Goal: Transaction & Acquisition: Purchase product/service

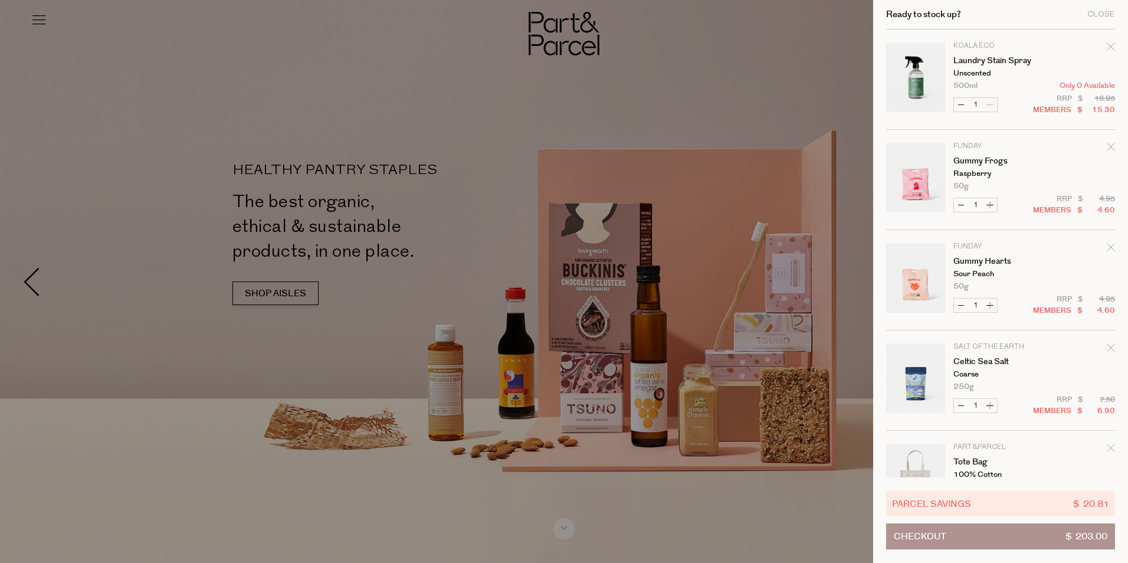
click at [1109, 51] on div "Remove Laundry Stain Spray" at bounding box center [1111, 49] width 8 height 16
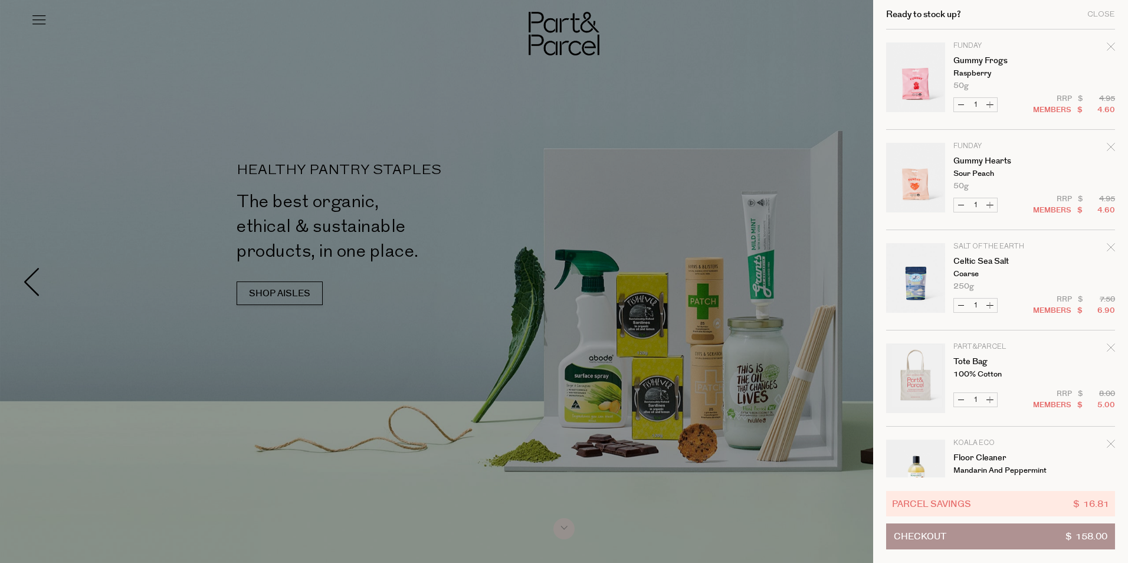
click at [1107, 149] on icon "Remove Gummy Hearts" at bounding box center [1111, 147] width 8 height 8
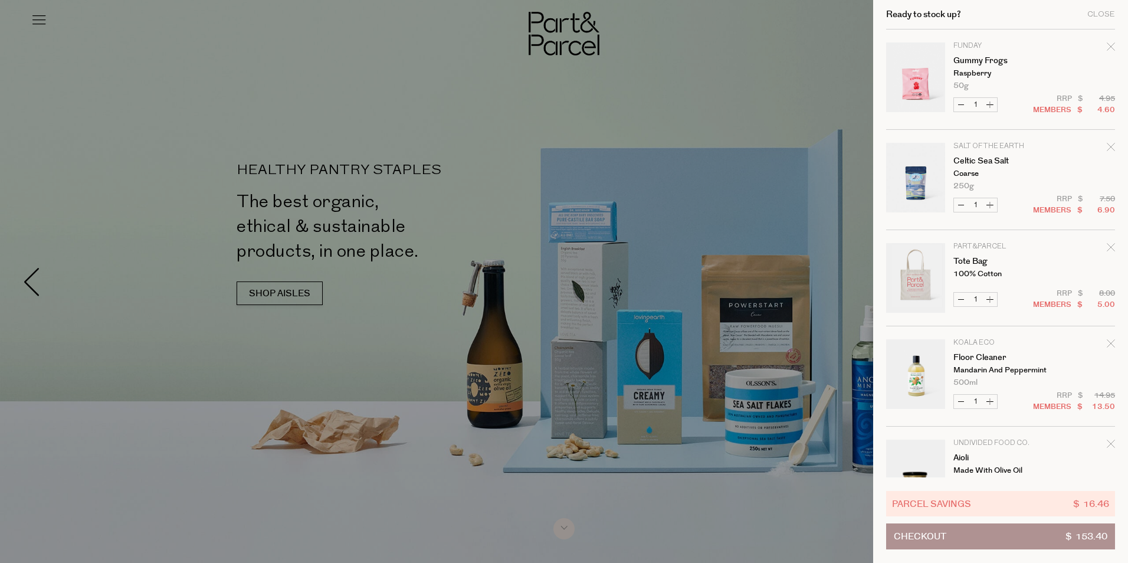
click at [665, 49] on div at bounding box center [564, 281] width 1128 height 563
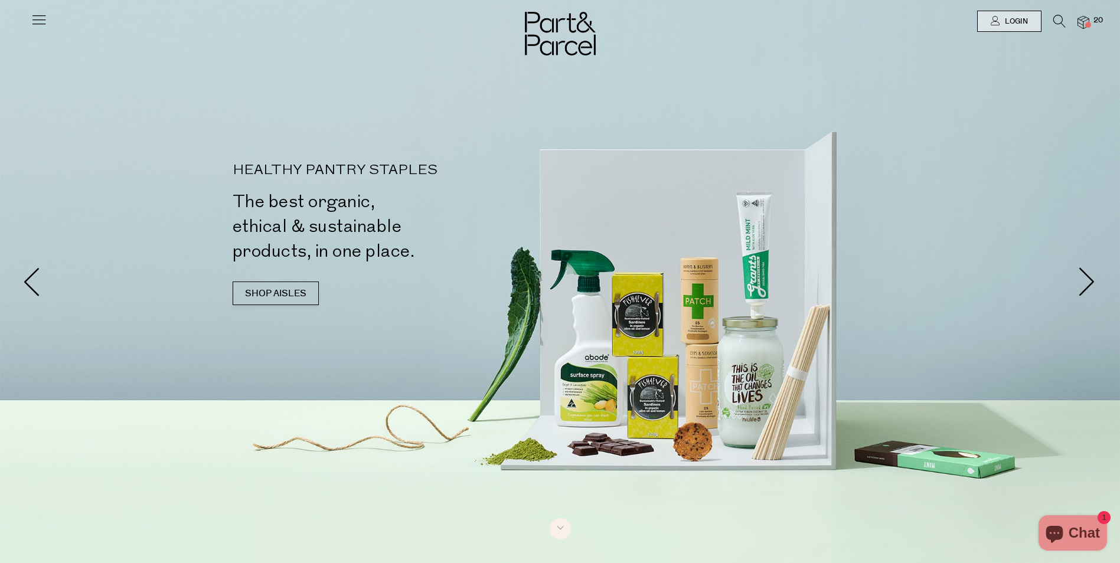
click at [21, 15] on div at bounding box center [560, 21] width 1120 height 42
click at [36, 19] on icon at bounding box center [39, 19] width 17 height 17
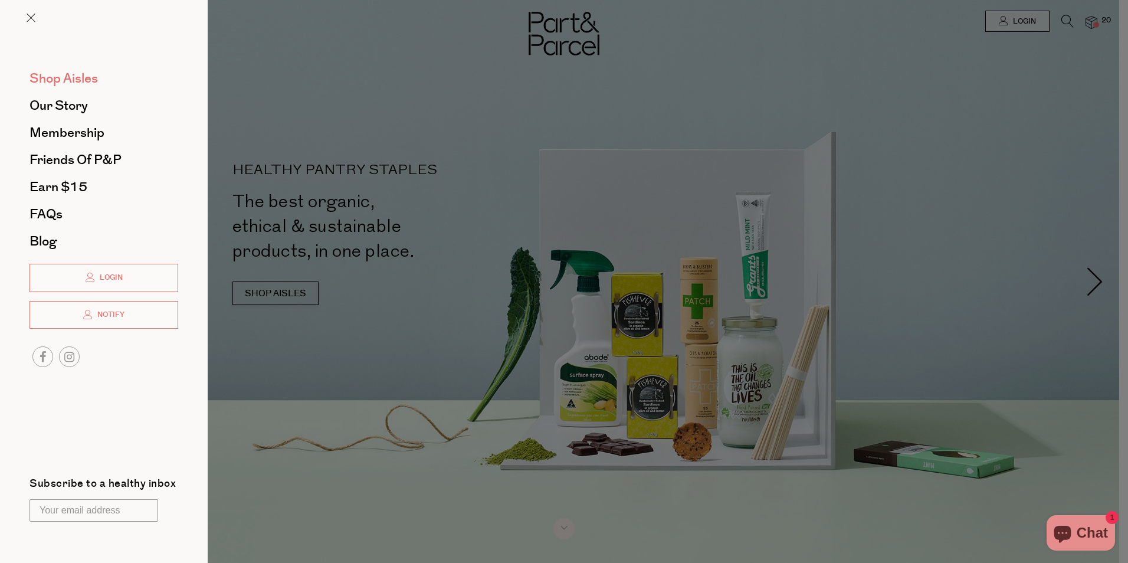
click at [82, 74] on span "Shop Aisles" at bounding box center [64, 78] width 68 height 19
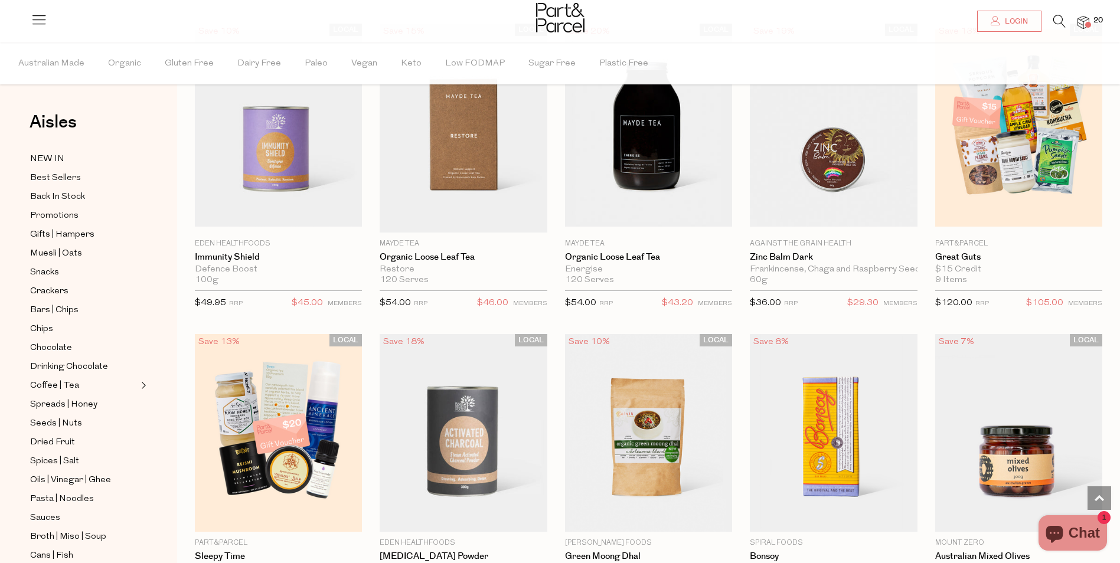
scroll to position [2538, 0]
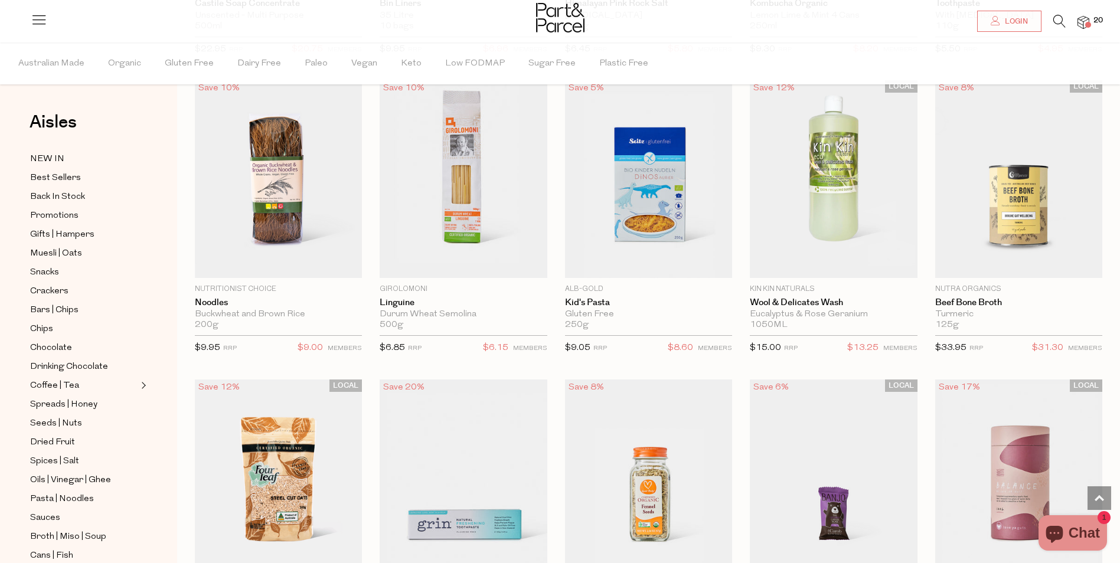
scroll to position [5194, 0]
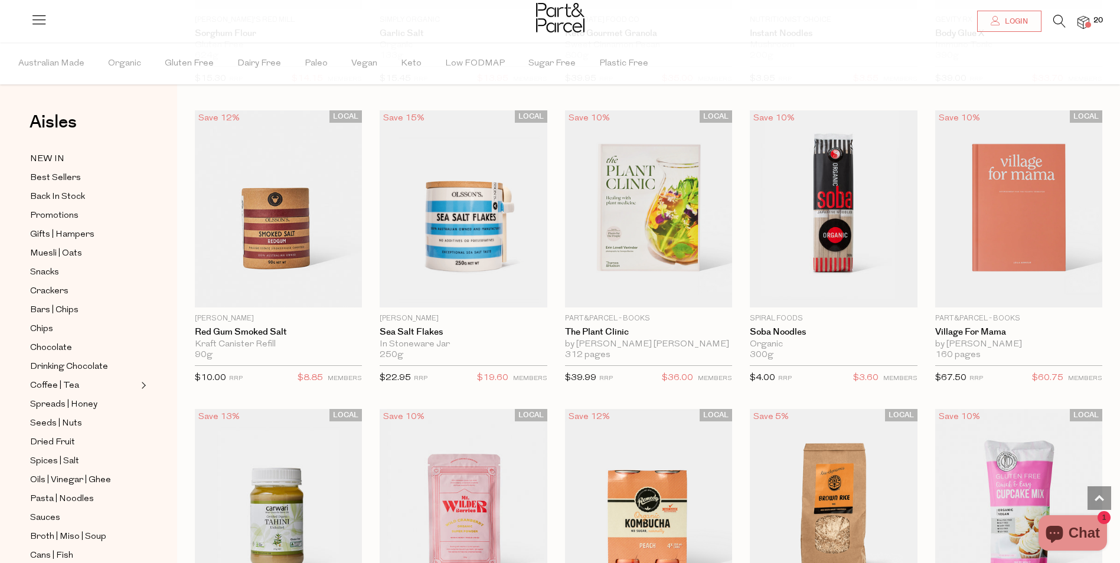
scroll to position [8027, 0]
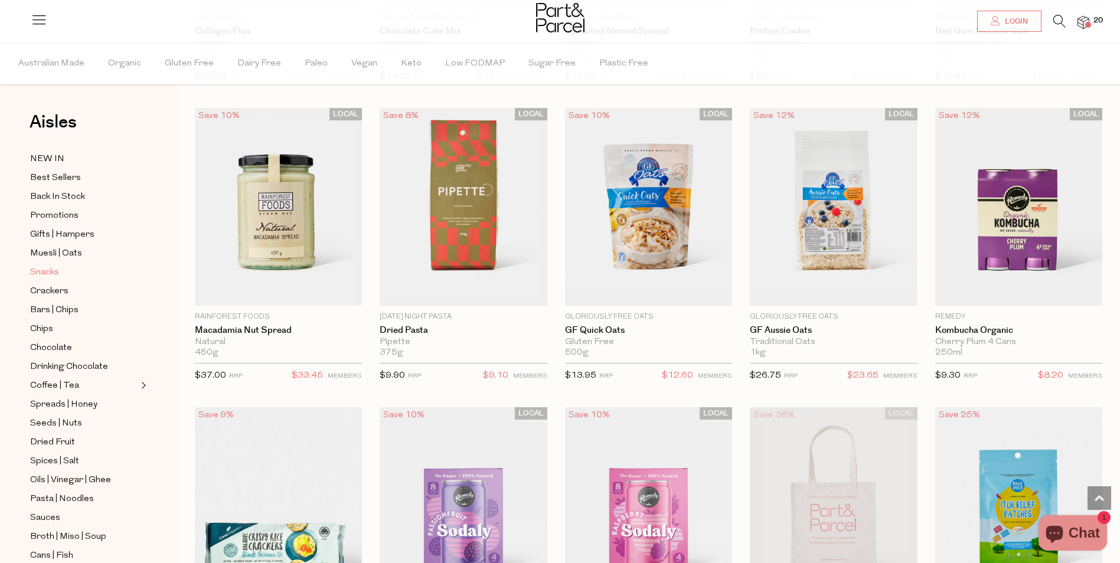
click at [57, 266] on span "Snacks" at bounding box center [44, 273] width 29 height 14
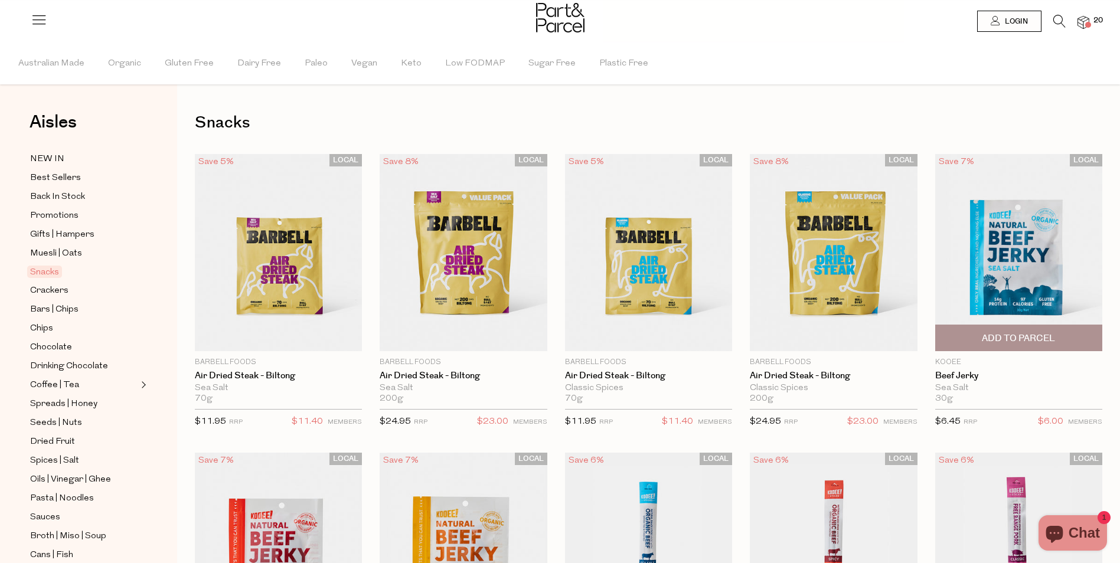
drag, startPoint x: 1011, startPoint y: 336, endPoint x: 1021, endPoint y: 341, distance: 11.1
click at [1011, 336] on span "Add To Parcel" at bounding box center [1018, 338] width 73 height 12
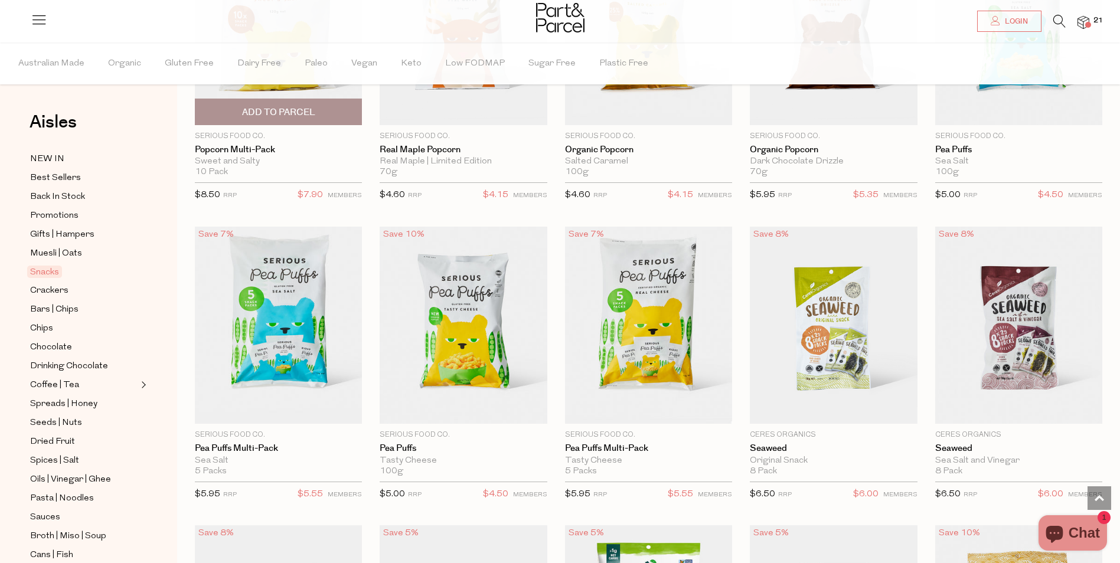
scroll to position [2951, 0]
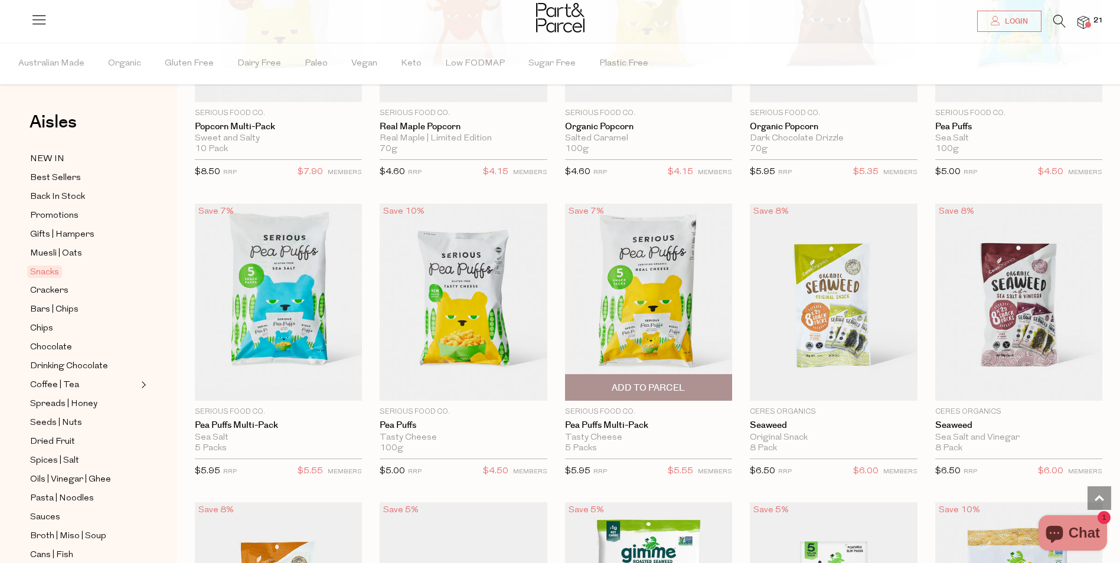
click at [652, 382] on span "Add To Parcel" at bounding box center [647, 388] width 73 height 12
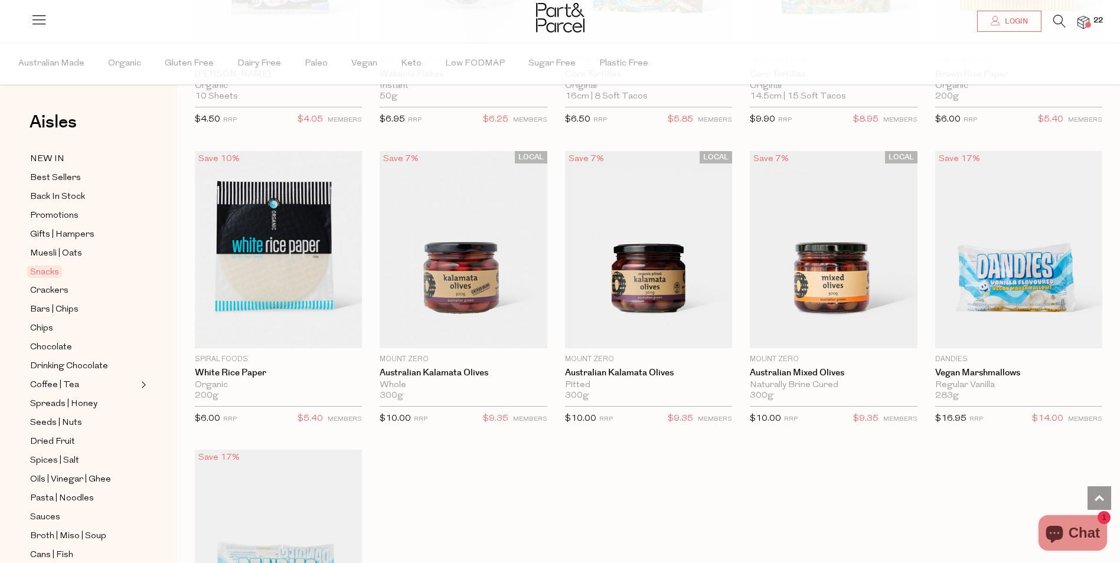
scroll to position [3836, 0]
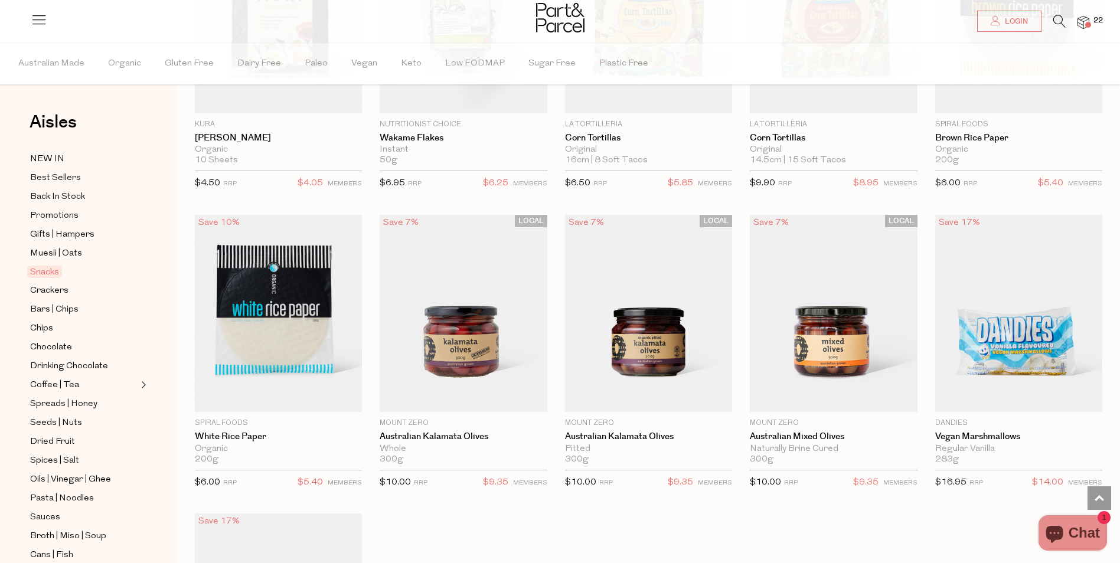
click at [1090, 19] on span "22" at bounding box center [1097, 20] width 15 height 11
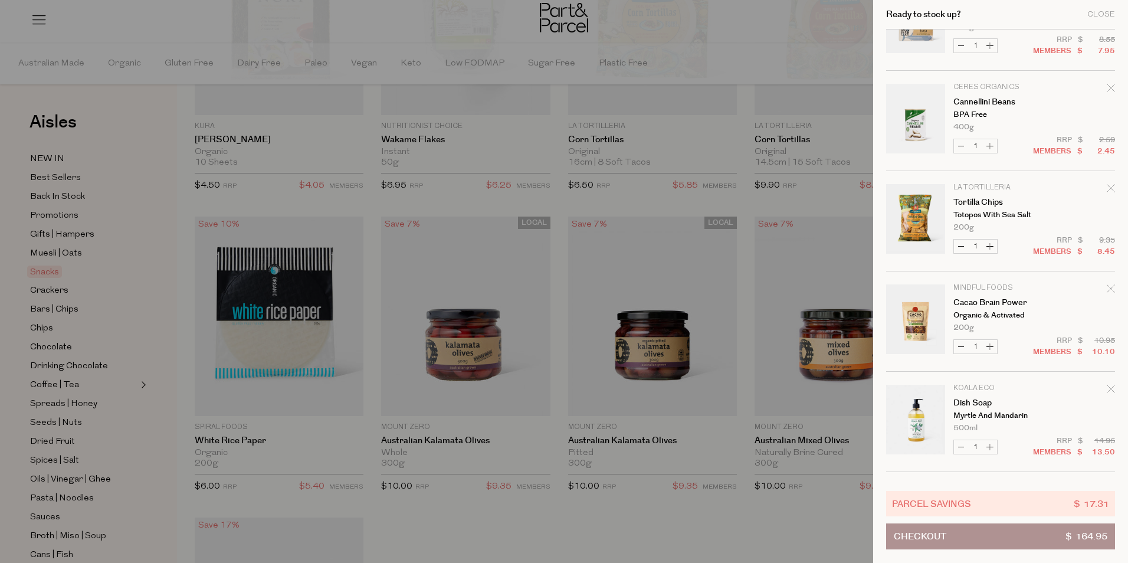
scroll to position [1062, 0]
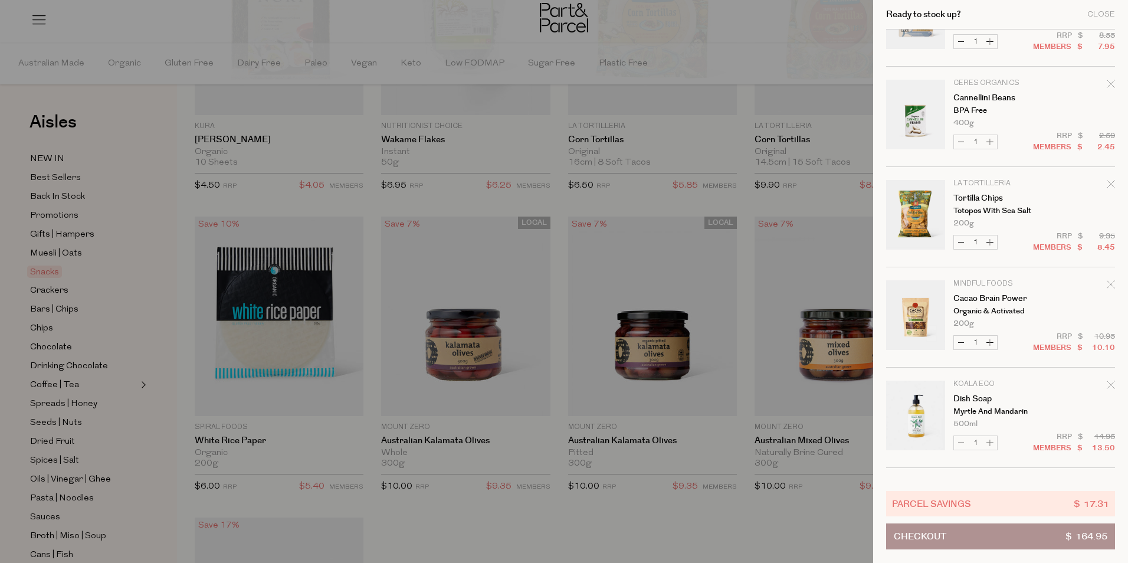
click at [1111, 183] on icon "Remove Tortilla Chips" at bounding box center [1111, 184] width 8 height 8
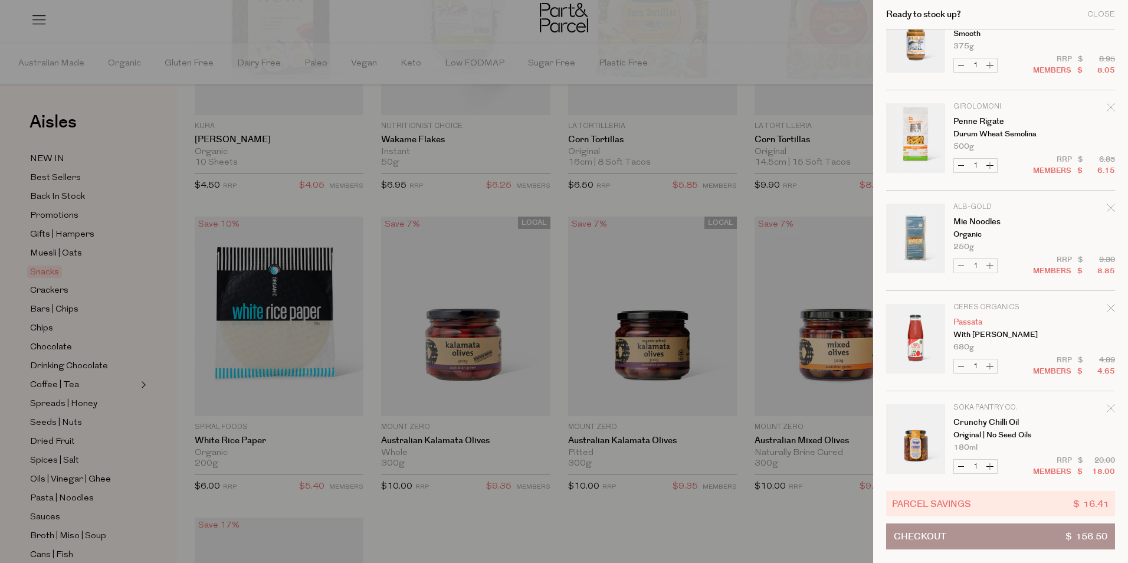
scroll to position [1533, 0]
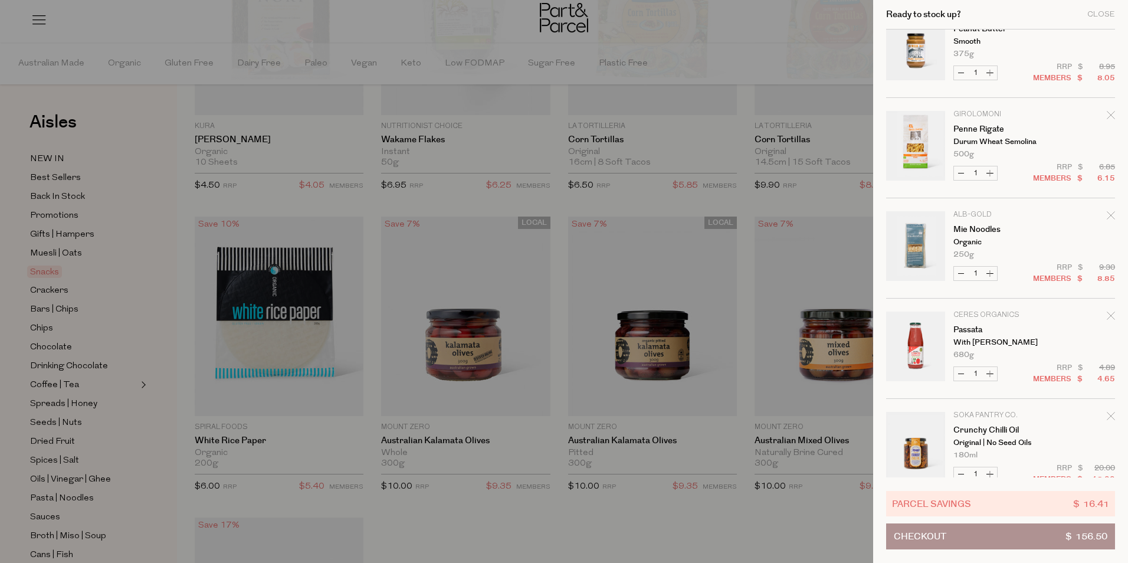
click at [1110, 310] on div "Remove Passata" at bounding box center [1111, 318] width 8 height 16
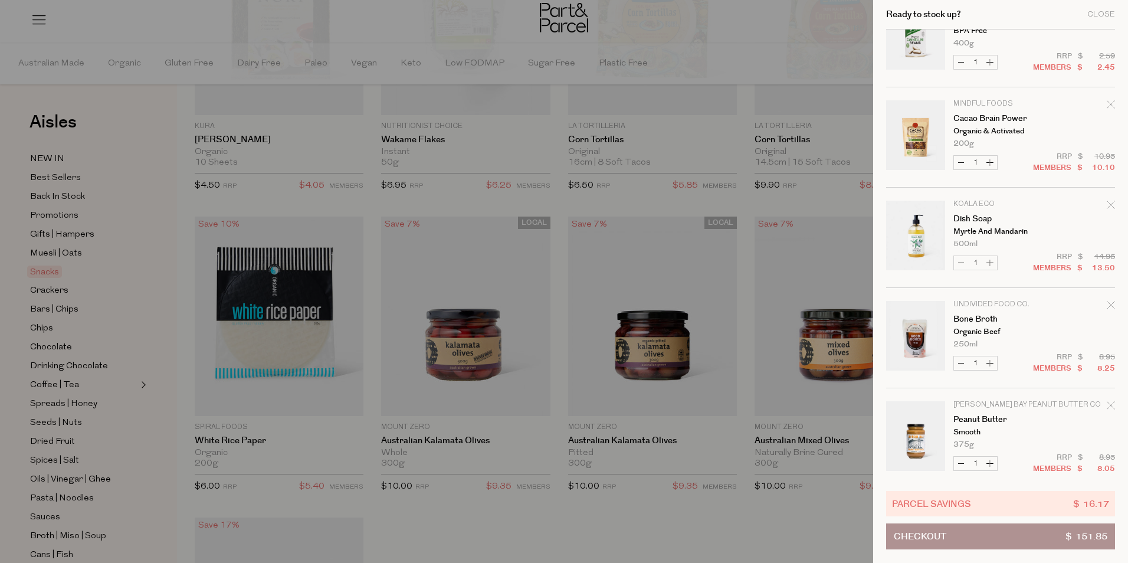
scroll to position [1019, 0]
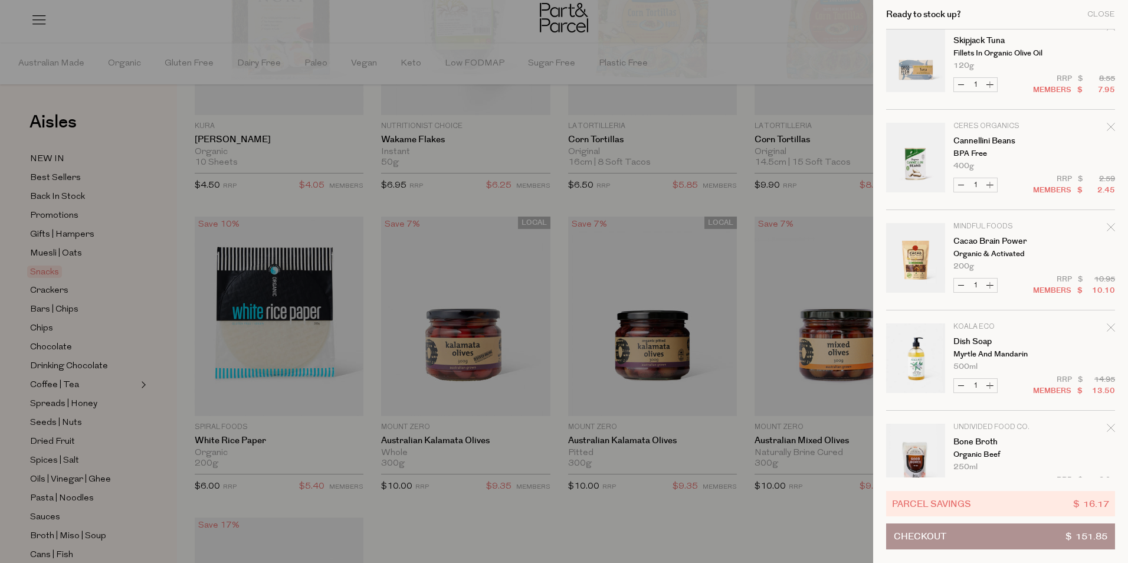
click at [1108, 223] on icon "Remove Cacao Brain Power" at bounding box center [1111, 227] width 8 height 8
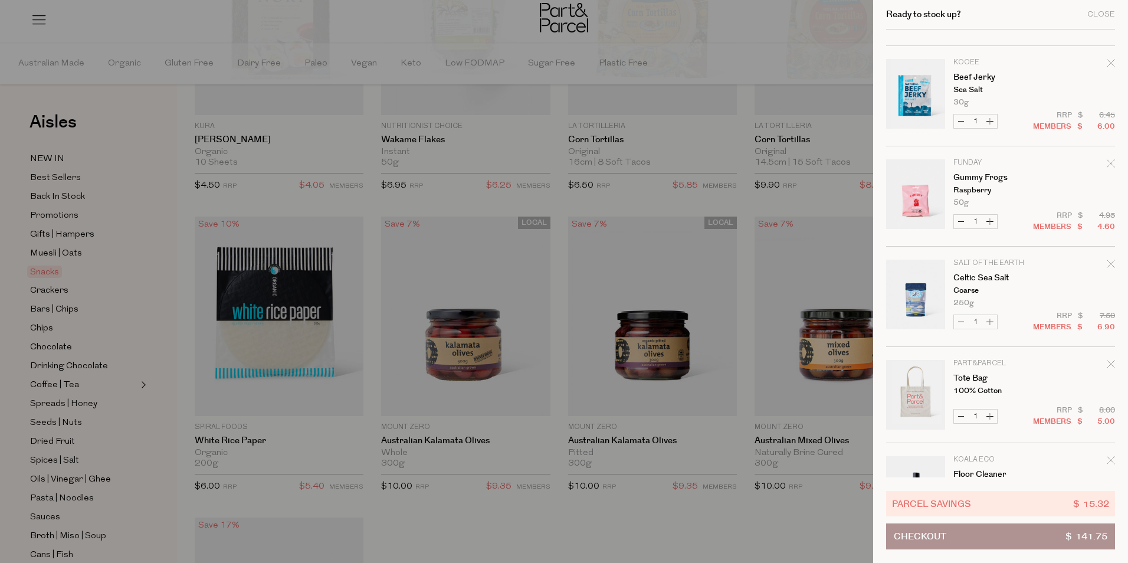
scroll to position [0, 0]
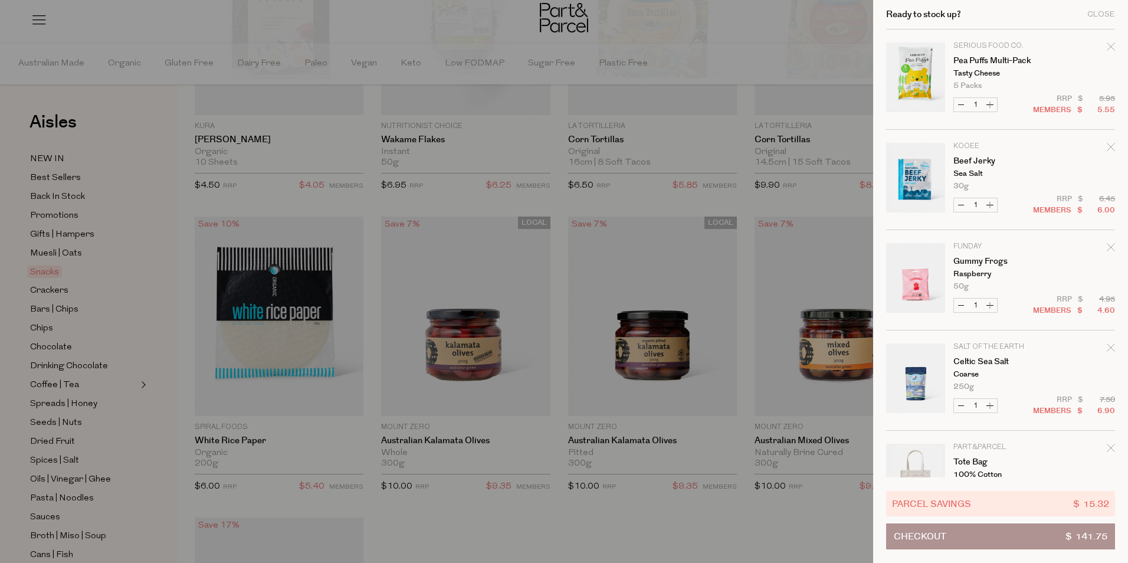
click at [653, 94] on div at bounding box center [564, 281] width 1128 height 563
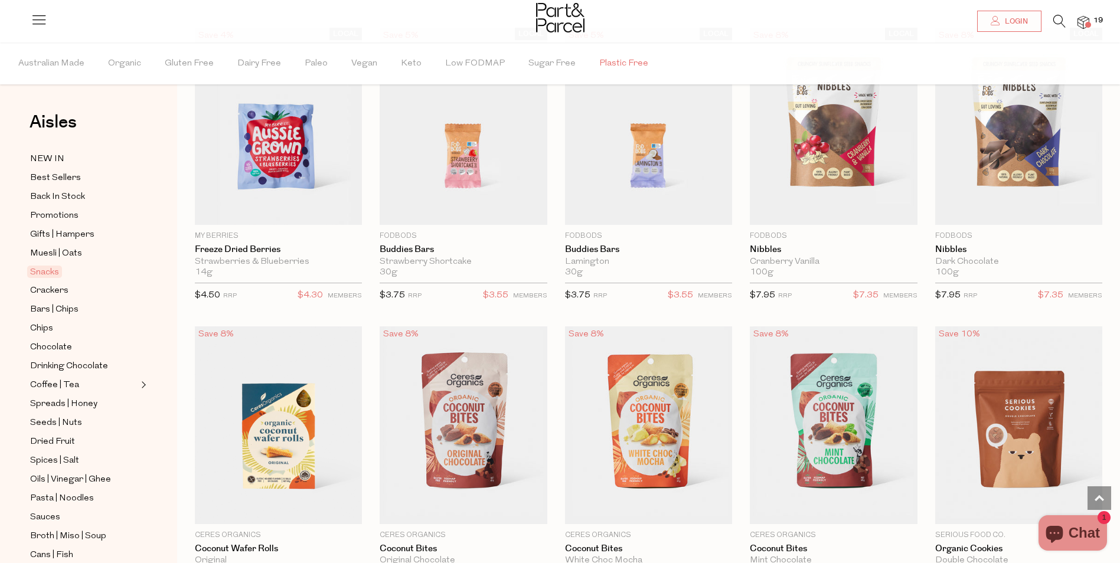
scroll to position [1519, 0]
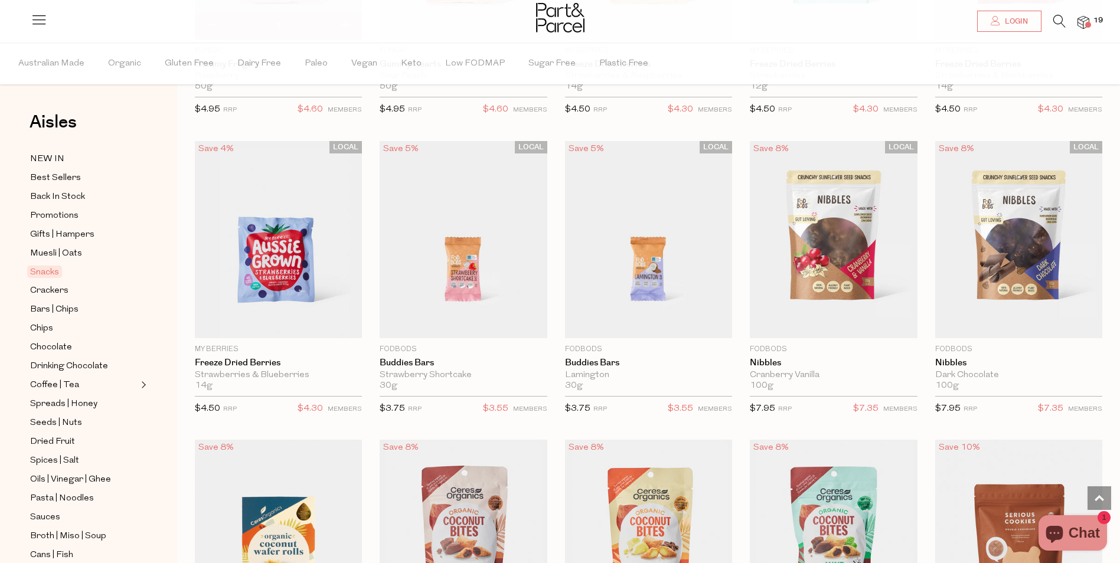
click at [1054, 25] on icon at bounding box center [1059, 21] width 12 height 13
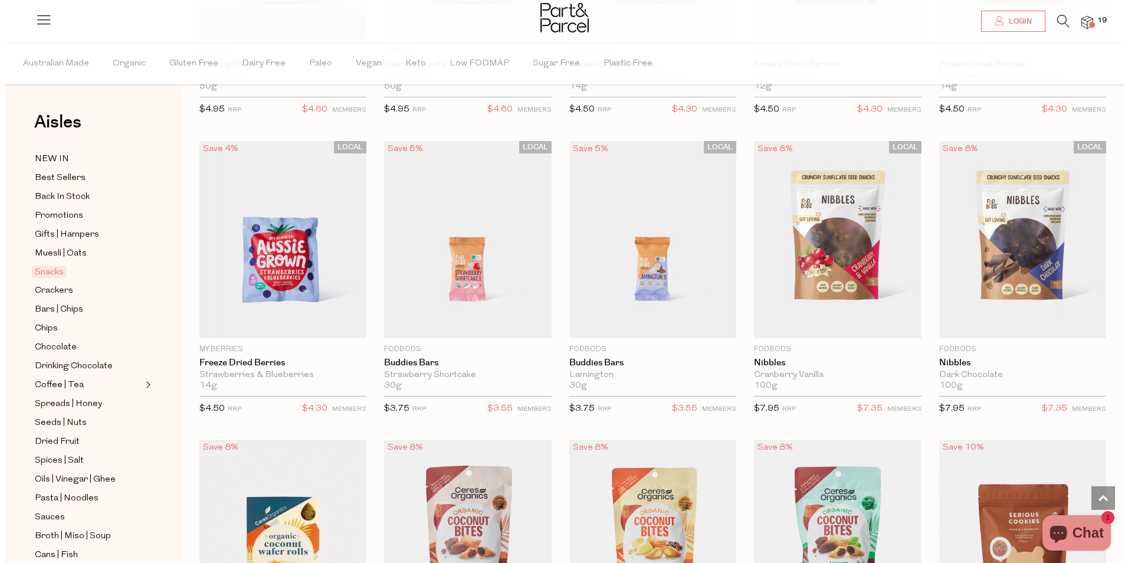
scroll to position [1528, 0]
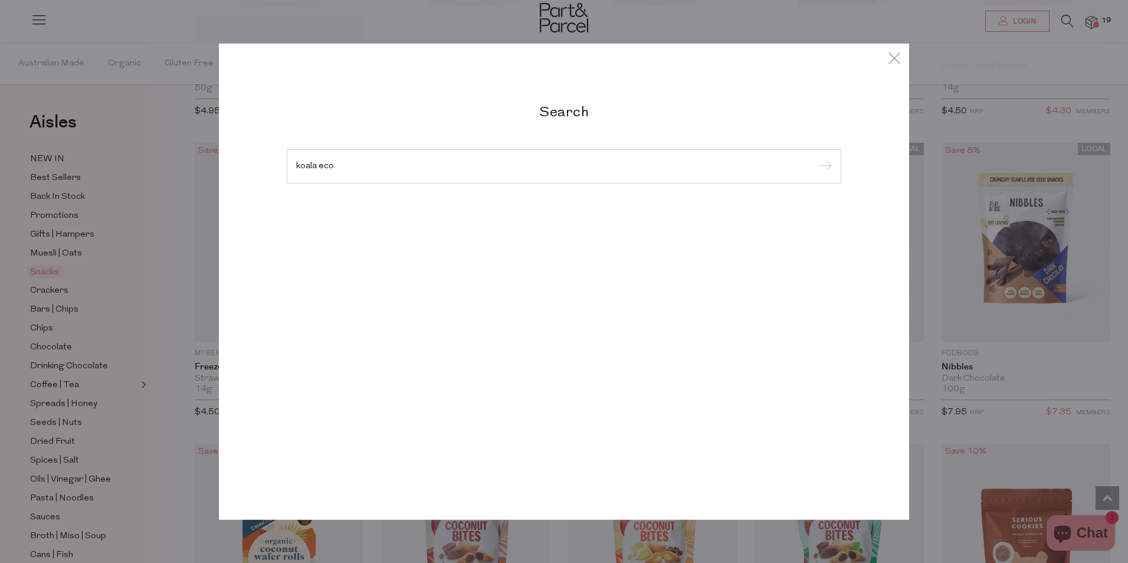
type input "koala eco"
click at [815, 158] on input "submit" at bounding box center [824, 167] width 18 height 18
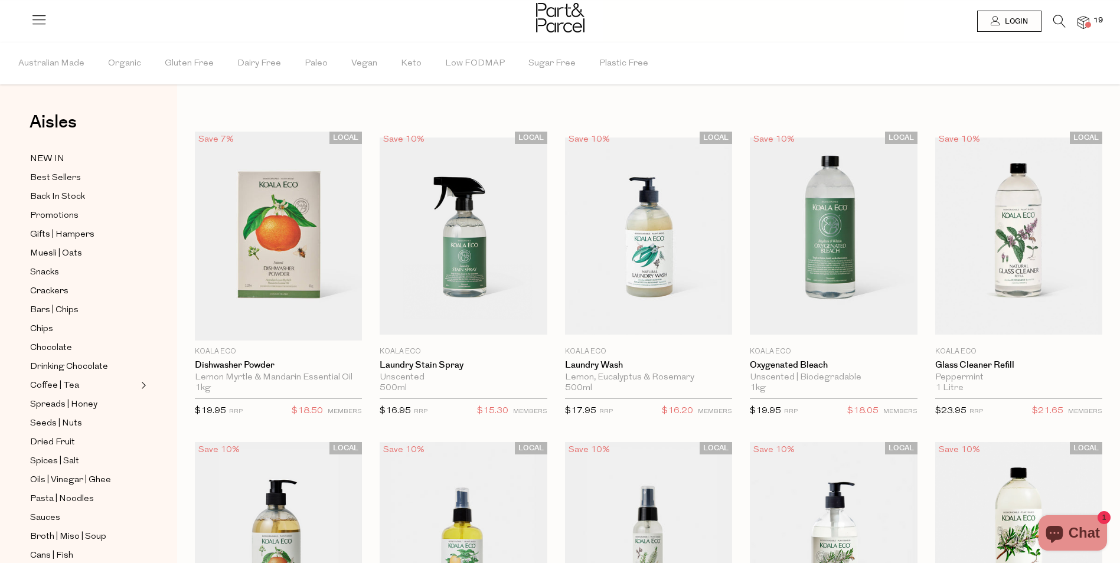
click at [1085, 19] on img at bounding box center [1083, 23] width 12 height 14
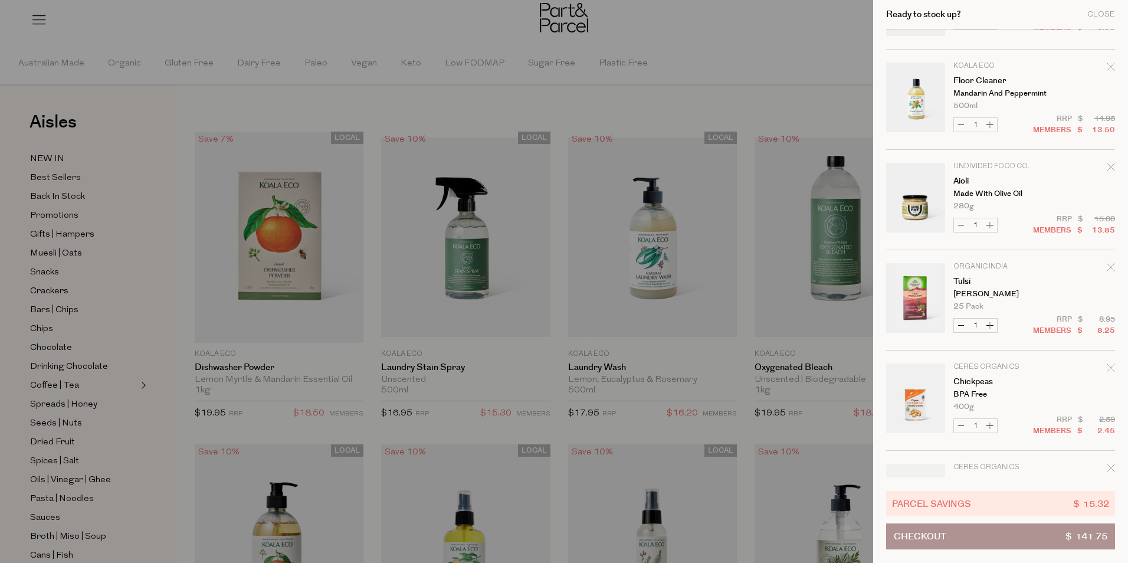
scroll to position [590, 0]
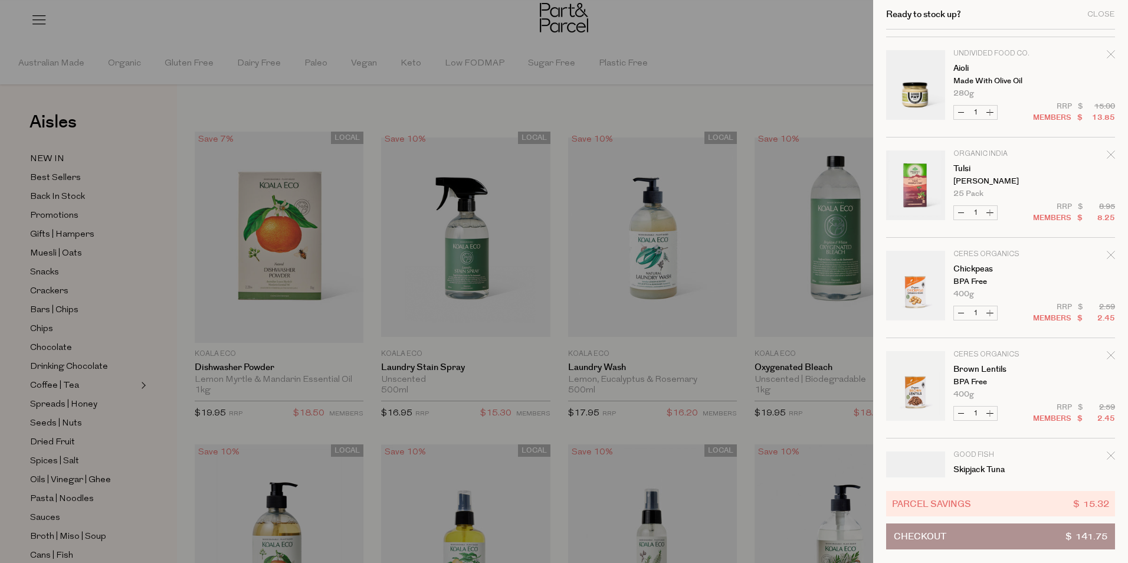
click at [1107, 157] on icon "Remove Tulsi" at bounding box center [1111, 155] width 8 height 8
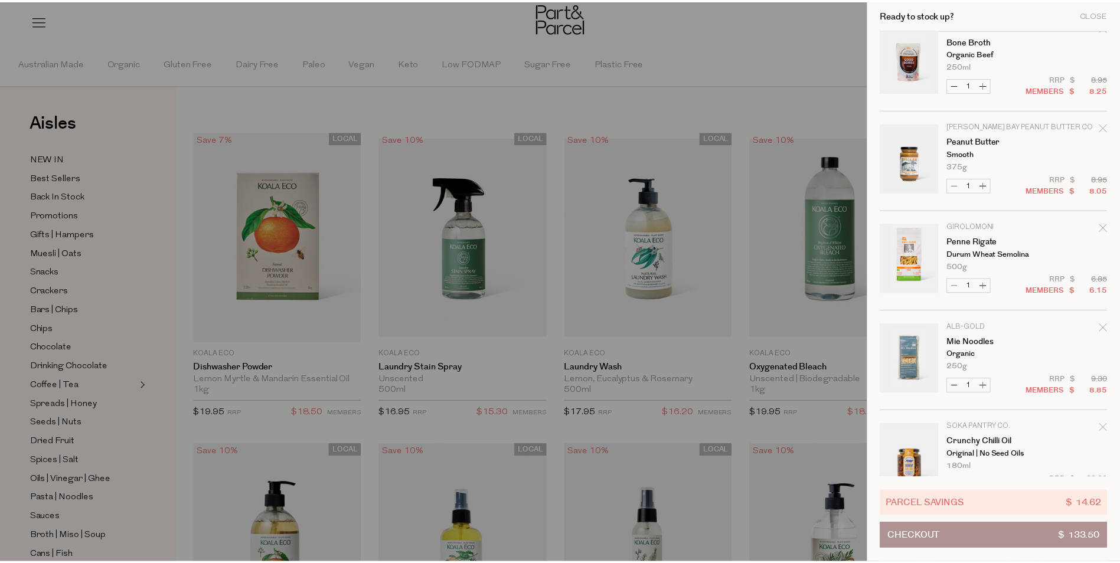
scroll to position [1350, 0]
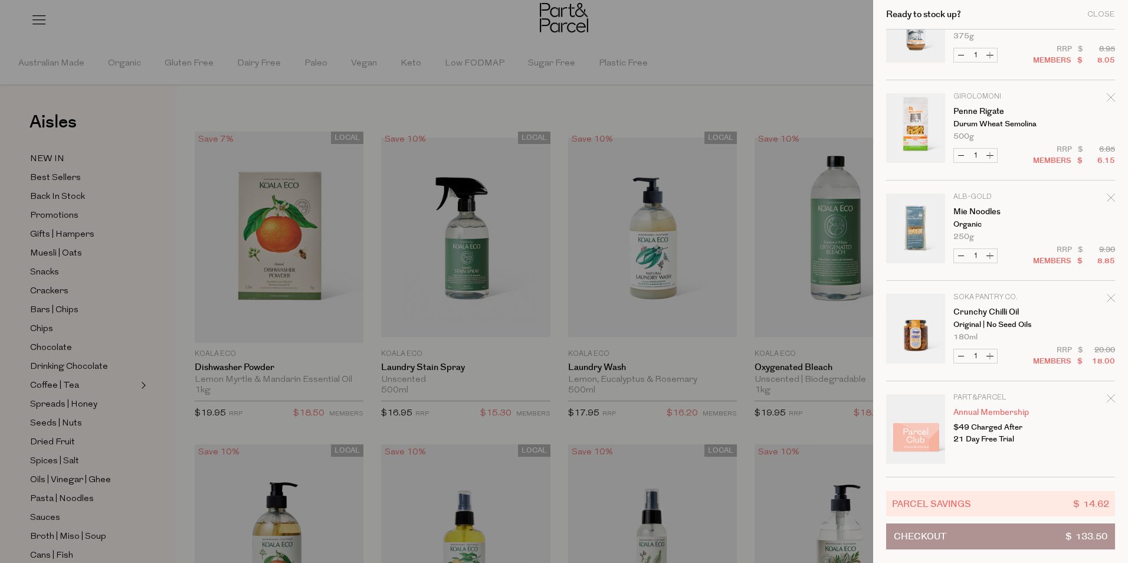
click at [771, 44] on div at bounding box center [564, 281] width 1128 height 563
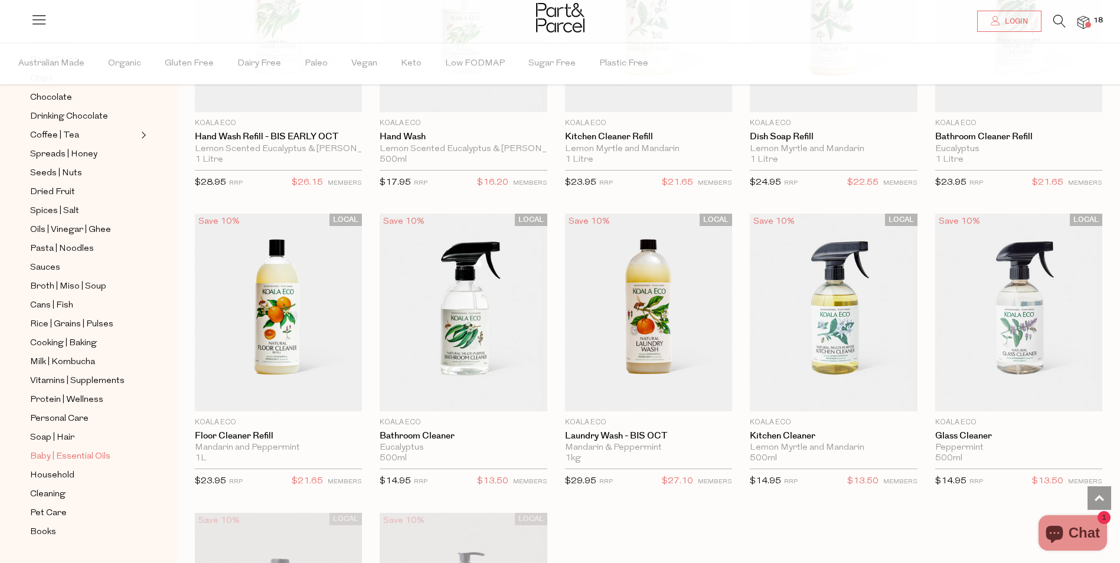
scroll to position [258, 0]
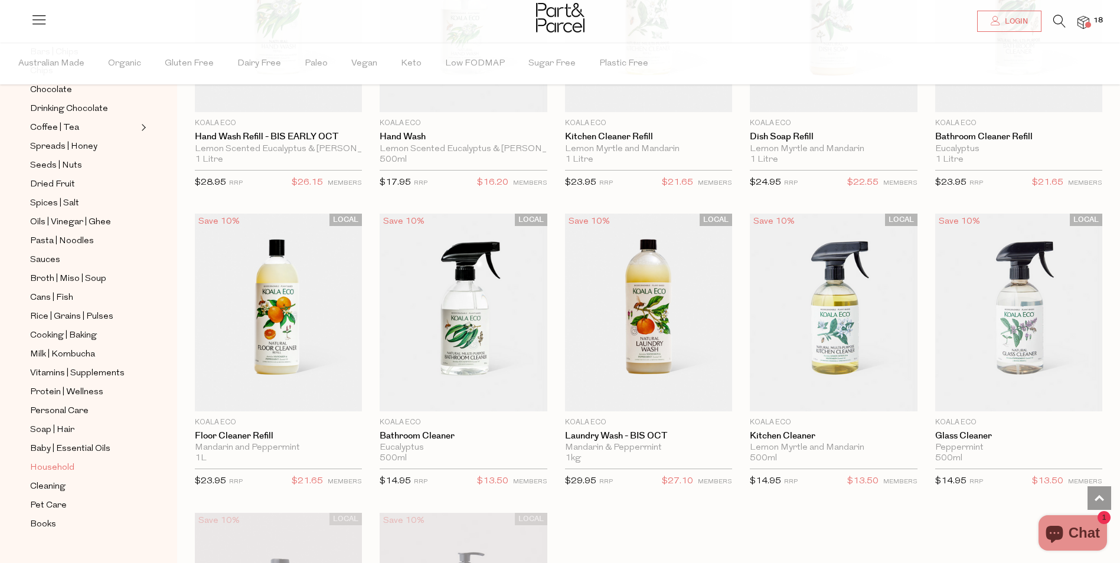
click at [55, 461] on span "Household" at bounding box center [52, 468] width 44 height 14
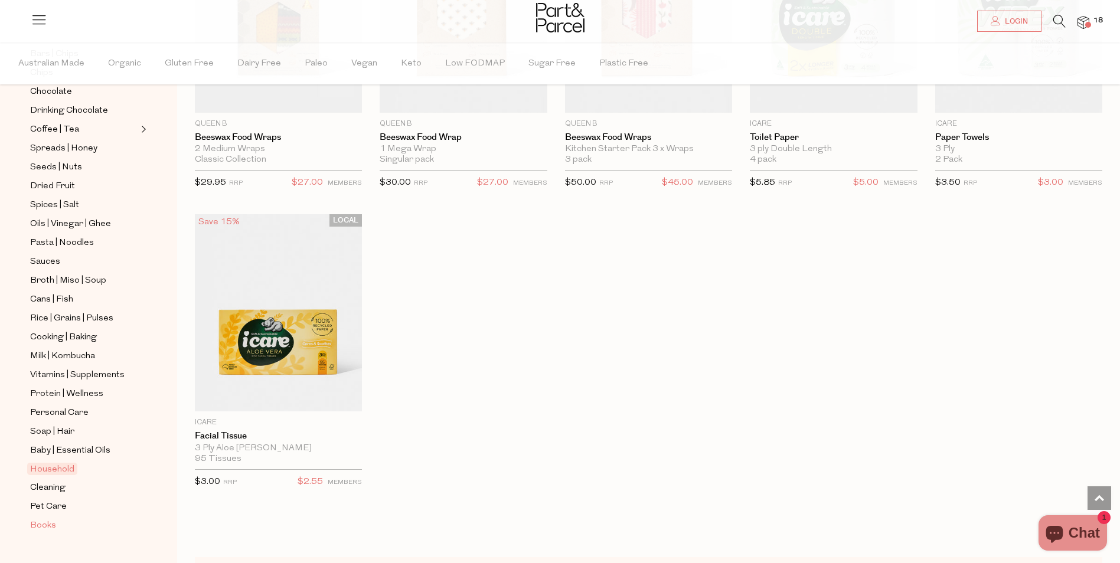
scroll to position [258, 0]
click at [66, 479] on link "Cleaning" at bounding box center [83, 486] width 107 height 15
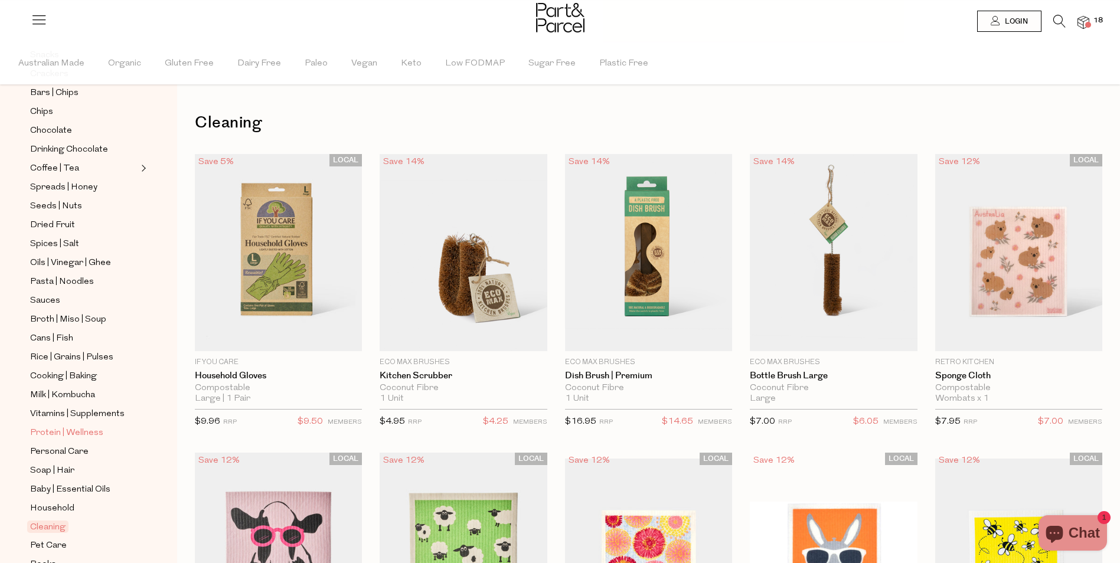
scroll to position [258, 0]
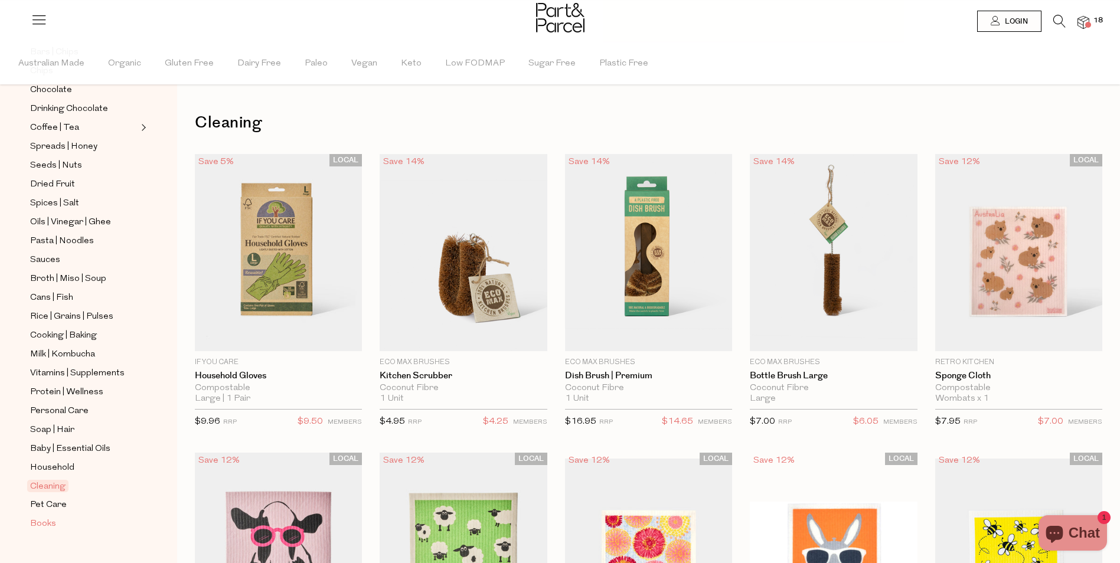
click at [51, 517] on span "Books" at bounding box center [43, 524] width 26 height 14
